Goal: Task Accomplishment & Management: Complete application form

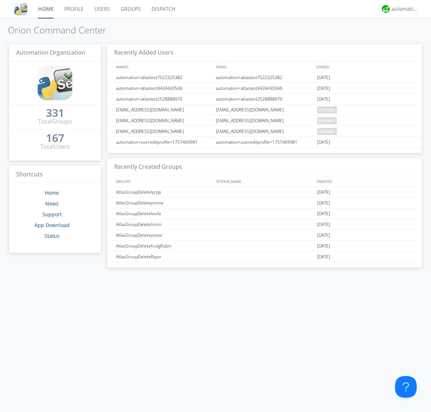
click at [102, 9] on link "Users" at bounding box center [102, 9] width 26 height 18
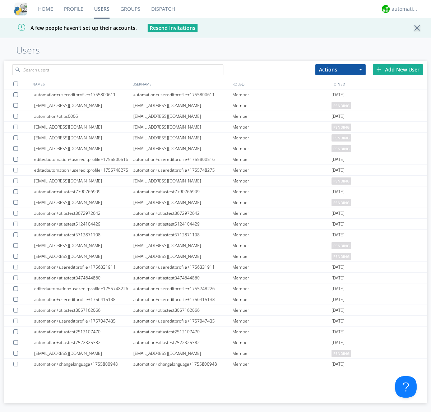
click at [398, 69] on div "Add New User" at bounding box center [398, 69] width 50 height 11
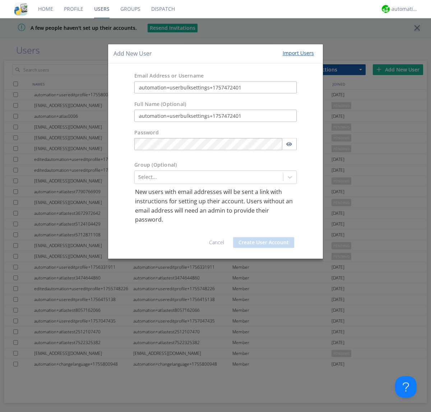
type input "automation+userbulksettings+1757472401"
click at [263, 242] on button "Create User Account" at bounding box center [263, 242] width 61 height 11
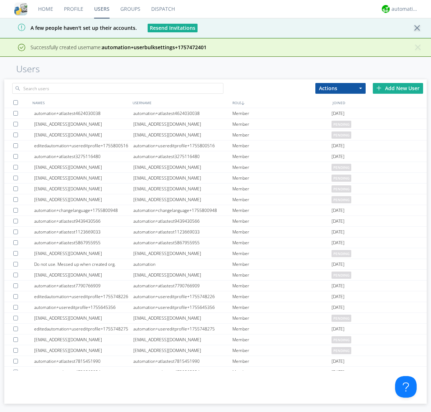
click at [398, 88] on div "Add New User" at bounding box center [398, 88] width 50 height 11
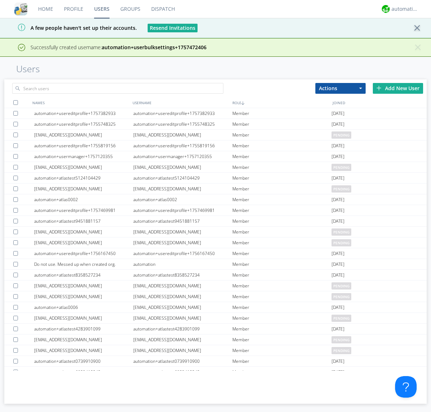
click at [398, 88] on div "Add New User" at bounding box center [398, 88] width 50 height 11
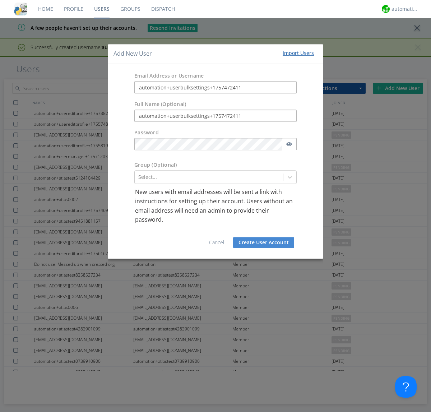
click at [263, 242] on button "Create User Account" at bounding box center [263, 242] width 61 height 11
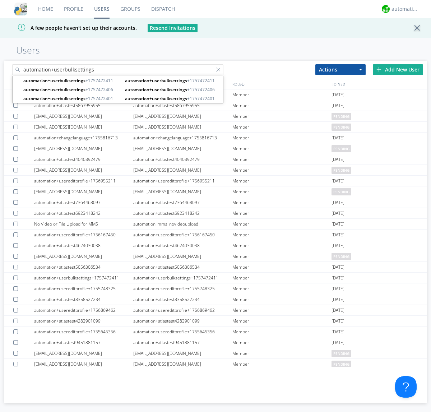
type input "automation+userbulksettings"
